Goal: Transaction & Acquisition: Purchase product/service

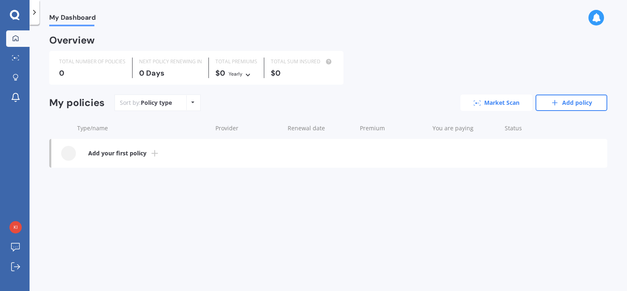
click at [496, 99] on link "Market Scan" at bounding box center [496, 102] width 72 height 16
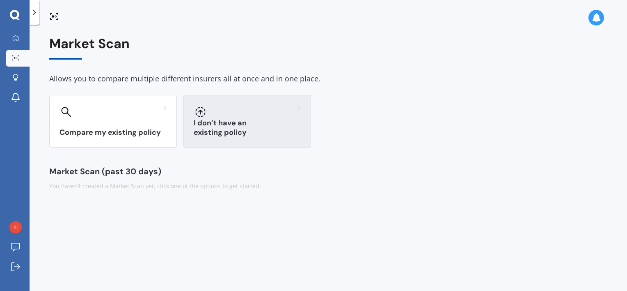
click at [229, 107] on div at bounding box center [247, 111] width 107 height 13
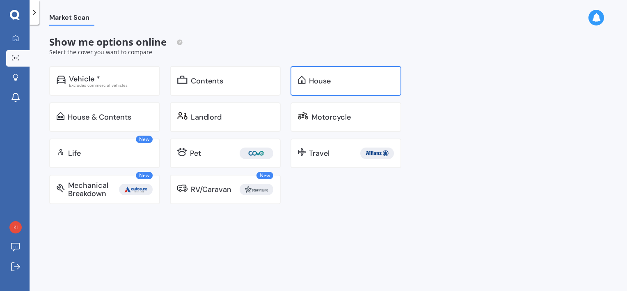
click at [334, 82] on div "House" at bounding box center [351, 81] width 85 height 8
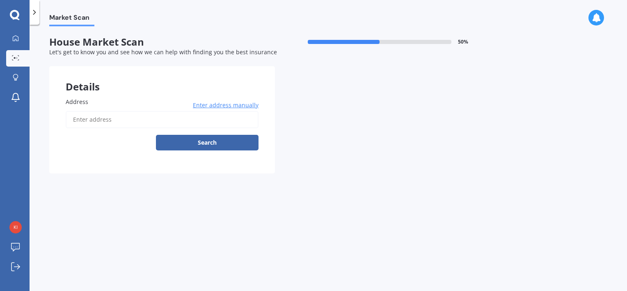
click at [113, 119] on input "Address" at bounding box center [162, 119] width 193 height 17
type input "[STREET_ADDRESS]"
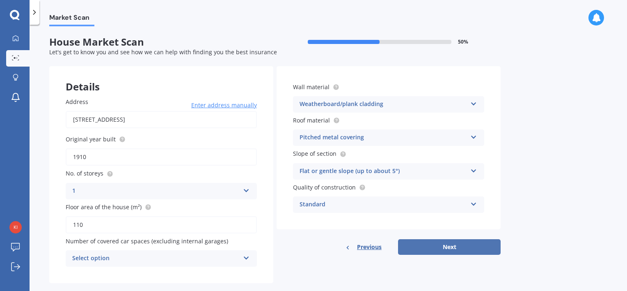
click at [426, 245] on button "Next" at bounding box center [449, 247] width 103 height 16
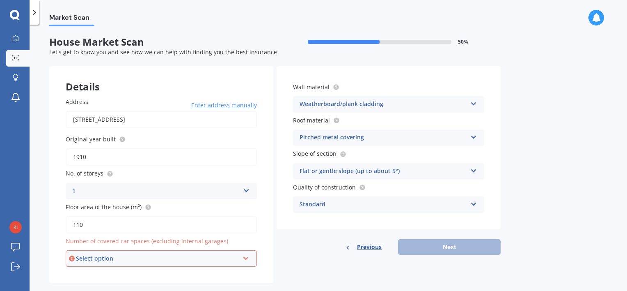
click at [247, 259] on icon at bounding box center [246, 257] width 7 height 6
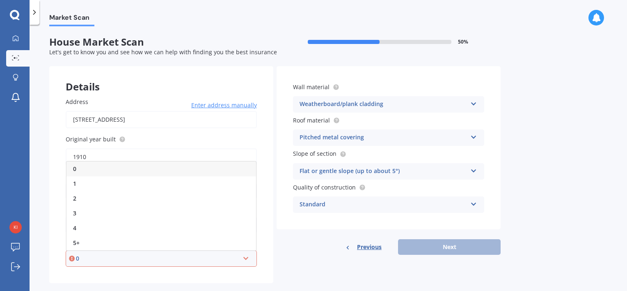
click at [240, 167] on div "0" at bounding box center [161, 168] width 190 height 15
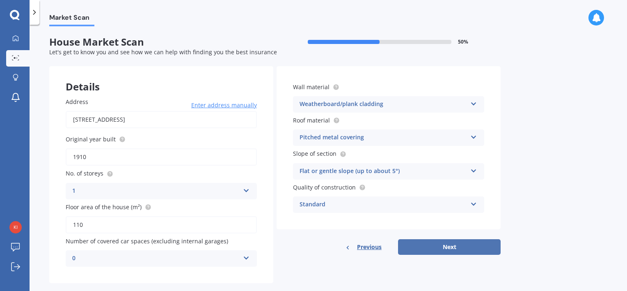
click at [425, 247] on button "Next" at bounding box center [449, 247] width 103 height 16
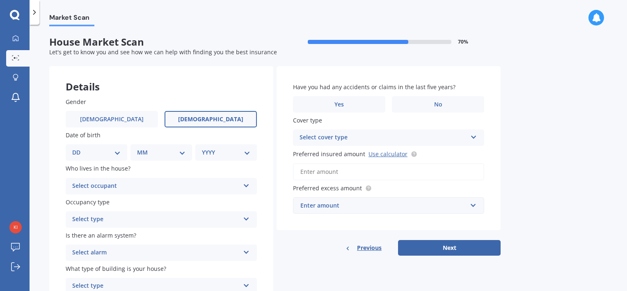
click at [204, 124] on label "[DEMOGRAPHIC_DATA]" at bounding box center [211, 119] width 92 height 16
click at [0, 0] on input "[DEMOGRAPHIC_DATA]" at bounding box center [0, 0] width 0 height 0
click at [210, 118] on span "[DEMOGRAPHIC_DATA]" at bounding box center [210, 119] width 65 height 7
click at [0, 0] on input "[DEMOGRAPHIC_DATA]" at bounding box center [0, 0] width 0 height 0
click at [118, 153] on select "DD 01 02 03 04 05 06 07 08 09 10 11 12 13 14 15 16 17 18 19 20 21 22 23 24 25 2…" at bounding box center [96, 152] width 48 height 9
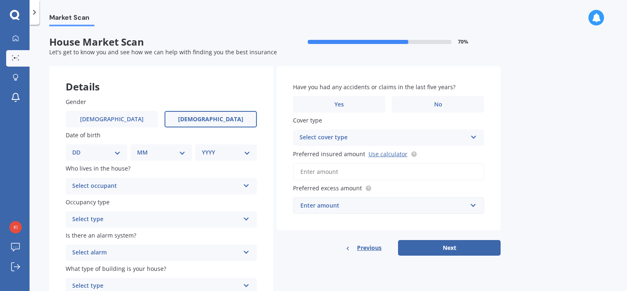
select select "19"
click at [79, 148] on select "DD 01 02 03 04 05 06 07 08 09 10 11 12 13 14 15 16 17 18 19 20 21 22 23 24 25 2…" at bounding box center [96, 152] width 48 height 9
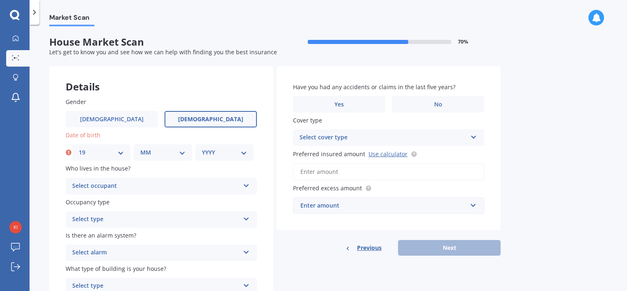
click at [159, 149] on select "MM 01 02 03 04 05 06 07 08 09 10 11 12" at bounding box center [162, 152] width 45 height 9
select select "02"
click at [140, 148] on select "MM 01 02 03 04 05 06 07 08 09 10 11 12" at bounding box center [162, 152] width 45 height 9
click at [217, 150] on select "YYYY 2009 2008 2007 2006 2005 2004 2003 2002 2001 2000 1999 1998 1997 1996 1995…" at bounding box center [224, 152] width 45 height 9
select select "1963"
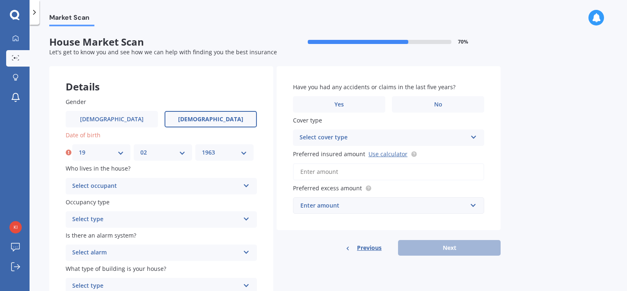
click at [202, 148] on select "YYYY 2009 2008 2007 2006 2005 2004 2003 2002 2001 2000 1999 1998 1997 1996 1995…" at bounding box center [224, 152] width 45 height 9
click at [204, 187] on div "Select occupant" at bounding box center [155, 186] width 167 height 10
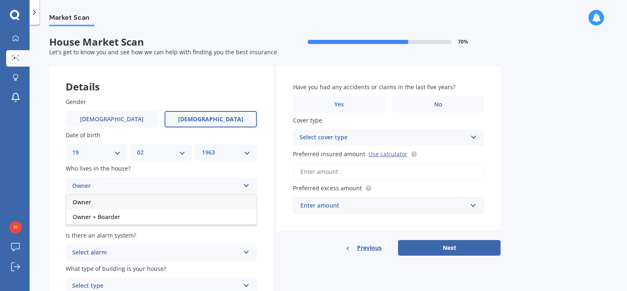
click at [199, 199] on div "Owner" at bounding box center [161, 202] width 190 height 15
click at [195, 218] on div "Select type" at bounding box center [155, 219] width 167 height 10
click at [189, 230] on div "Permanent" at bounding box center [161, 235] width 190 height 15
click at [184, 252] on div "Select alarm" at bounding box center [155, 252] width 167 height 10
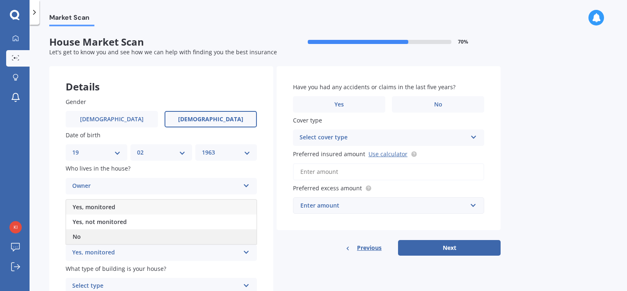
click at [188, 231] on div "No" at bounding box center [161, 236] width 190 height 15
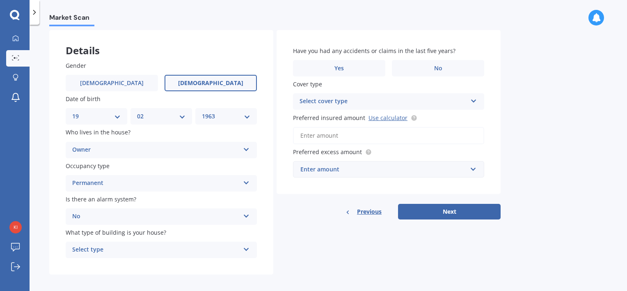
scroll to position [41, 0]
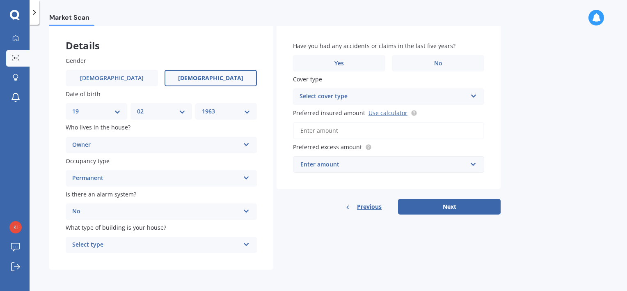
click at [245, 241] on icon at bounding box center [246, 243] width 7 height 6
click at [239, 195] on div "Freestanding" at bounding box center [161, 199] width 190 height 15
click at [426, 69] on label "No" at bounding box center [438, 63] width 92 height 16
click at [0, 0] on input "No" at bounding box center [0, 0] width 0 height 0
click at [415, 94] on div "Select cover type" at bounding box center [383, 97] width 167 height 10
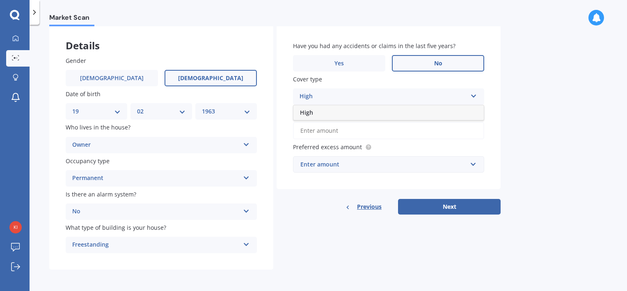
click at [475, 97] on icon at bounding box center [473, 95] width 7 height 6
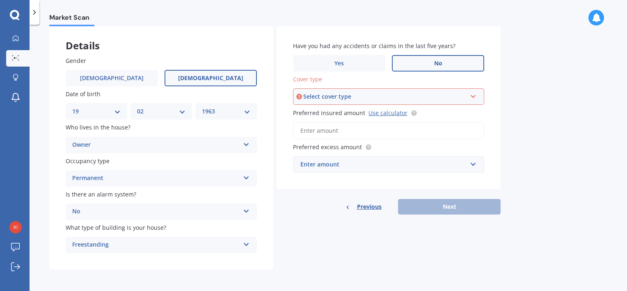
click at [474, 94] on icon at bounding box center [473, 95] width 7 height 6
click at [460, 110] on div "High" at bounding box center [389, 112] width 190 height 15
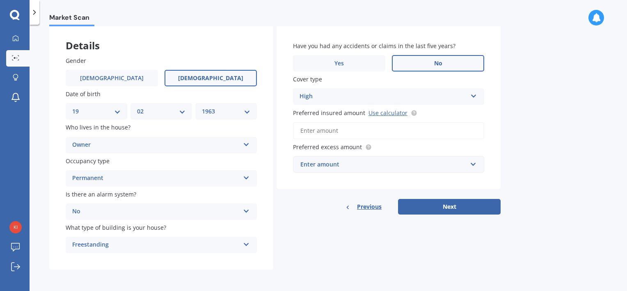
click at [357, 131] on input "Preferred insured amount Use calculator" at bounding box center [388, 130] width 191 height 17
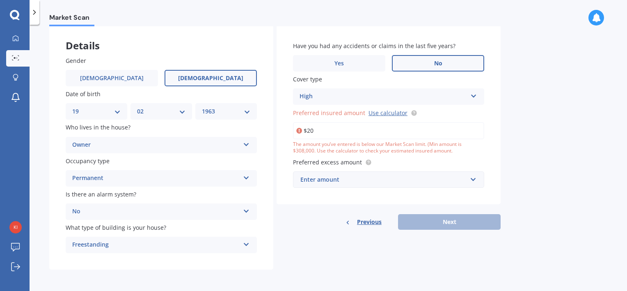
type input "$2"
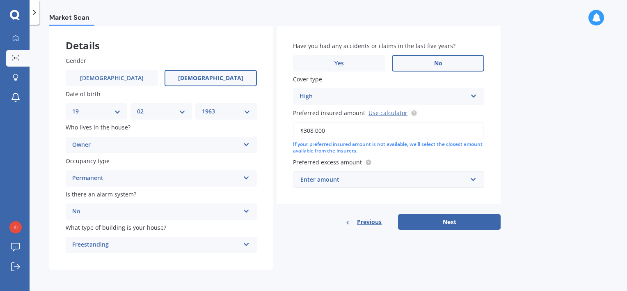
type input "$308,000"
click at [410, 179] on div "Enter amount" at bounding box center [383, 179] width 167 height 9
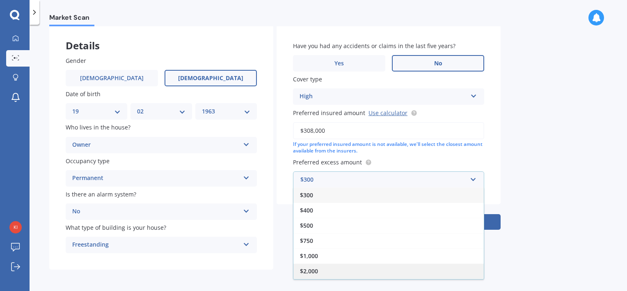
click at [431, 268] on div "$2,000" at bounding box center [388, 270] width 190 height 15
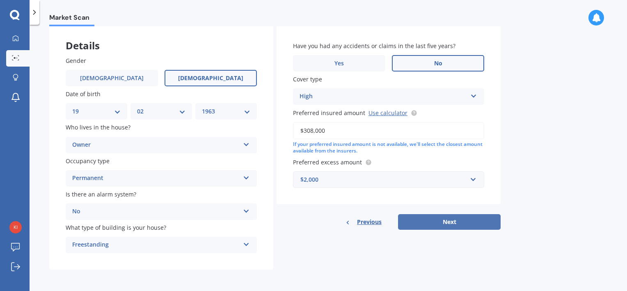
click at [456, 218] on button "Next" at bounding box center [449, 222] width 103 height 16
select select "19"
select select "02"
select select "1963"
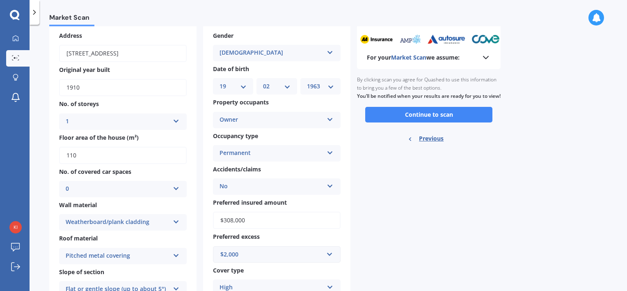
scroll to position [0, 0]
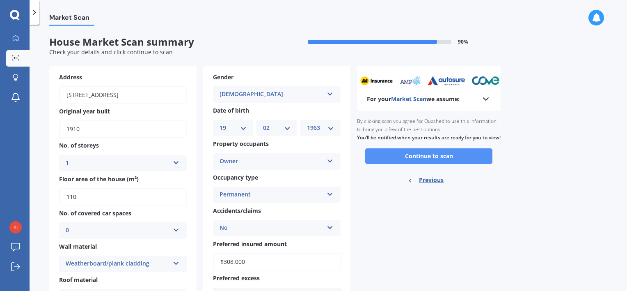
click at [460, 164] on button "Continue to scan" at bounding box center [428, 156] width 127 height 16
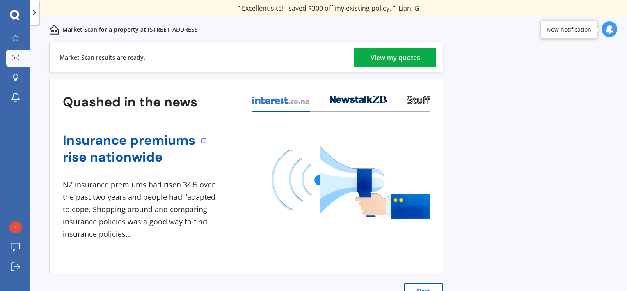
click at [396, 57] on div "View my quotes" at bounding box center [396, 58] width 50 height 20
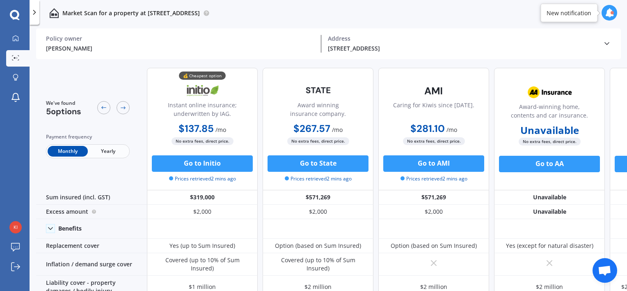
click at [112, 149] on span "Yearly" at bounding box center [108, 151] width 40 height 11
